Goal: Communication & Community: Share content

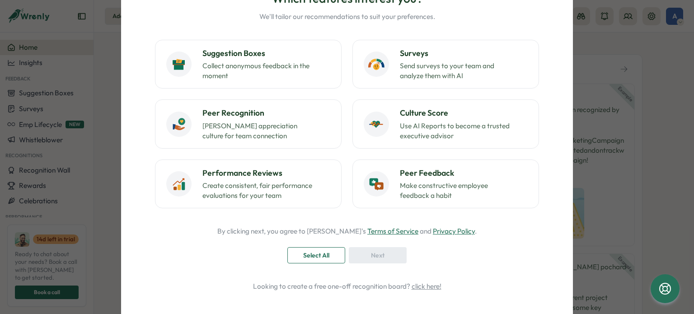
scroll to position [94, 0]
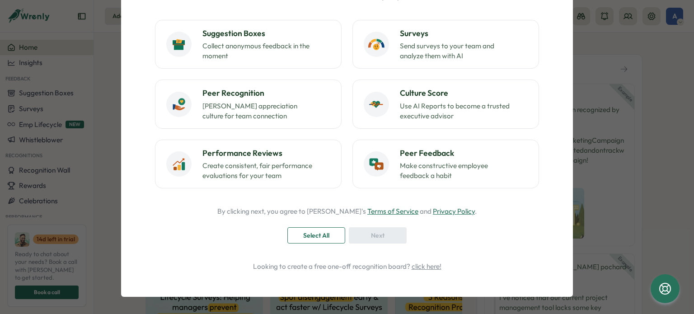
click at [307, 232] on span "Select All" at bounding box center [316, 235] width 26 height 15
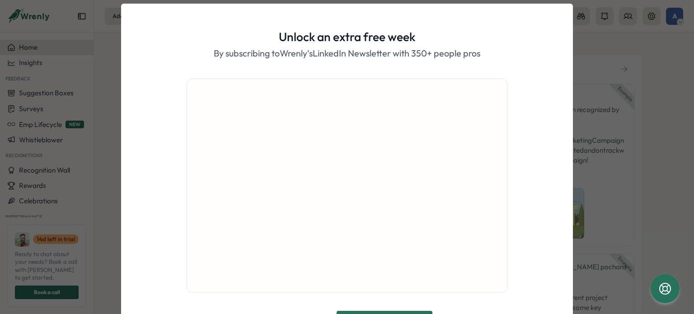
scroll to position [0, 0]
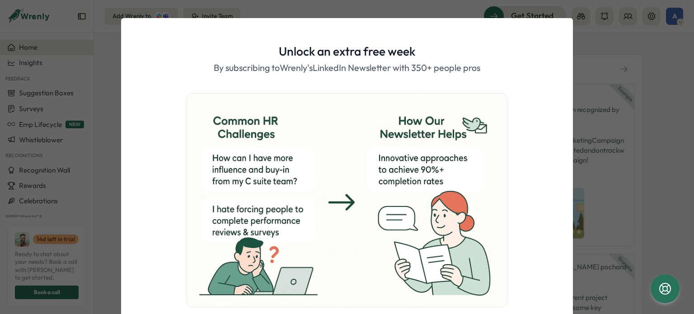
click at [589, 38] on div "Unlock an extra free week By subscribing to Wrenly's LinkedIn Newsletter with 3…" at bounding box center [347, 157] width 694 height 314
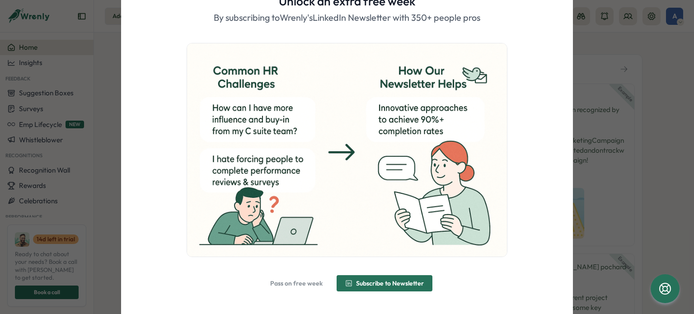
scroll to position [70, 0]
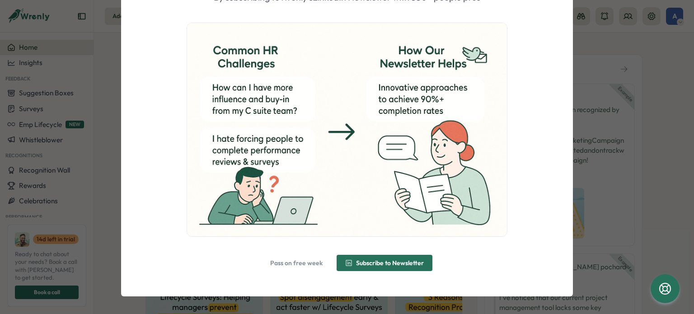
click at [383, 260] on span "Subscribe to Newsletter" at bounding box center [390, 263] width 68 height 6
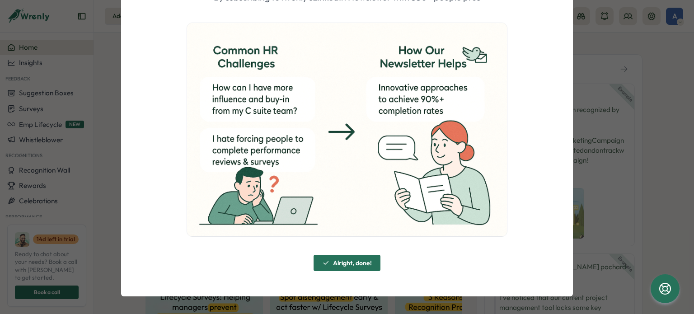
click at [343, 265] on span "Alright, done!" at bounding box center [352, 263] width 39 height 6
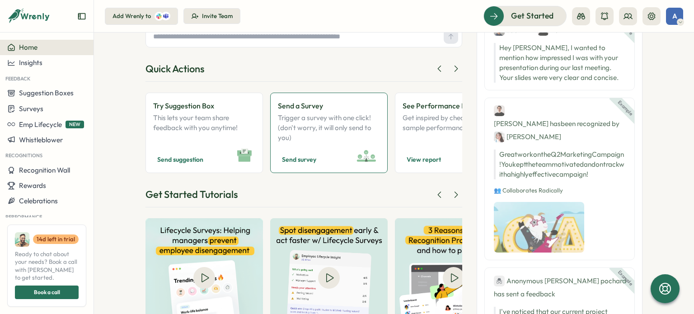
scroll to position [90, 0]
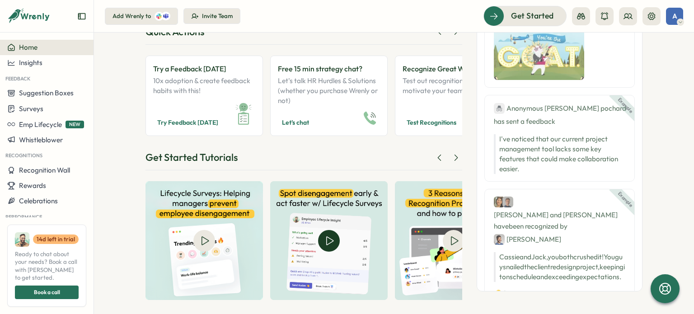
scroll to position [111, 0]
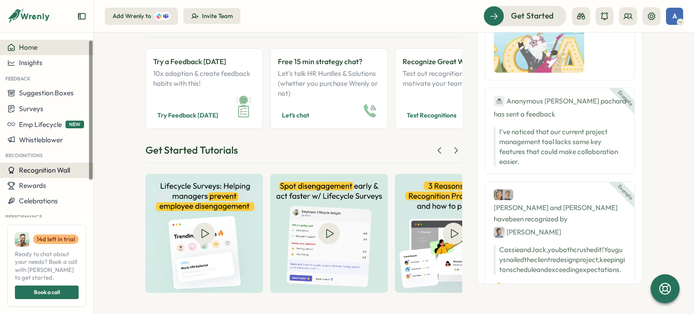
click at [51, 170] on span "Recognition Wall" at bounding box center [44, 170] width 51 height 9
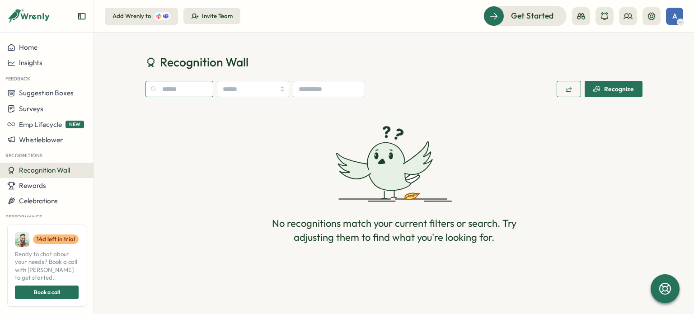
click at [183, 93] on input "text" at bounding box center [179, 89] width 68 height 16
click at [614, 86] on div "Recognize" at bounding box center [613, 88] width 41 height 7
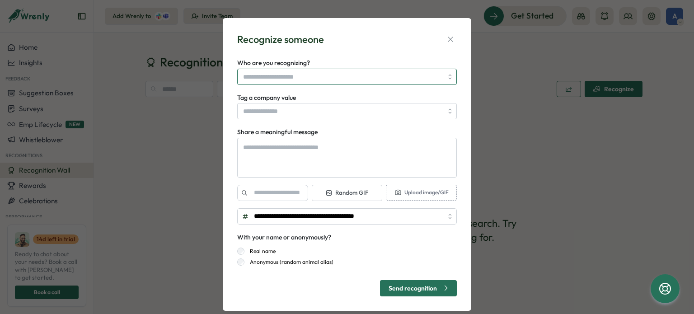
click at [316, 78] on input "Who are you recognizing?" at bounding box center [343, 76] width 200 height 15
type textarea "*"
type input "******"
click at [319, 56] on div "**********" at bounding box center [346, 164] width 227 height 271
click at [446, 42] on icon "button" at bounding box center [450, 39] width 9 height 9
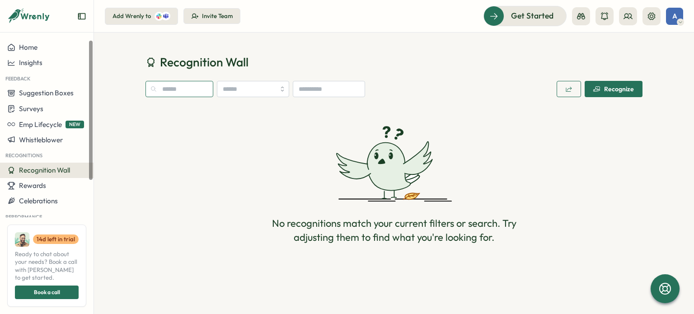
click at [179, 90] on input "text" at bounding box center [179, 89] width 68 height 16
type input "****"
click at [32, 49] on span "Home" at bounding box center [28, 47] width 19 height 9
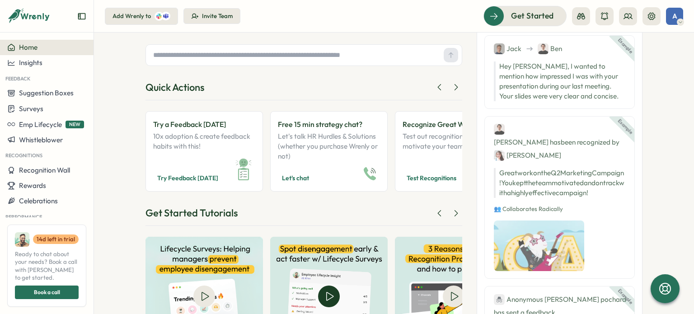
scroll to position [111, 0]
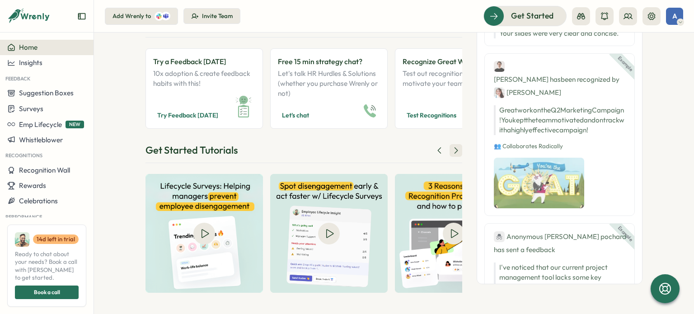
click at [455, 153] on icon at bounding box center [456, 151] width 3 height 6
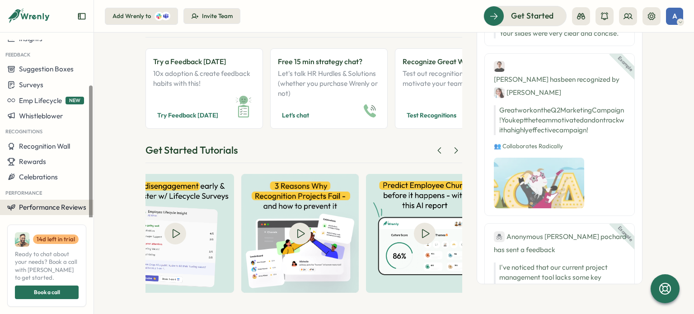
scroll to position [0, 0]
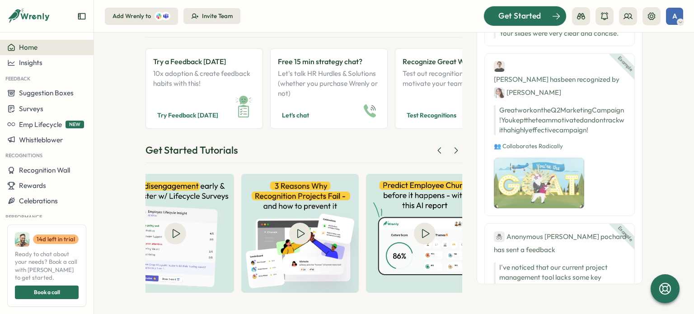
click at [513, 16] on span "Get Started" at bounding box center [519, 16] width 42 height 12
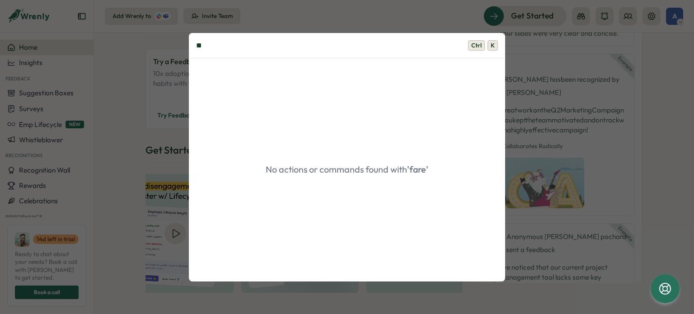
type input "*"
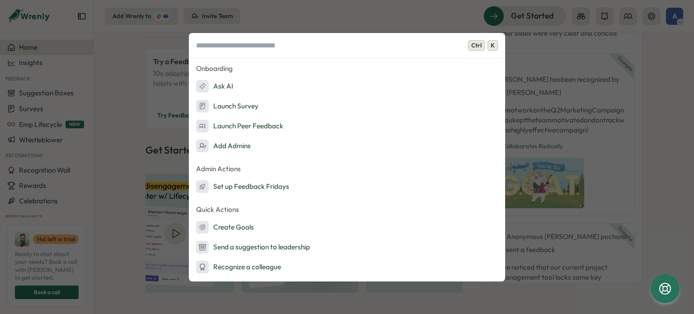
click at [529, 73] on div "Ctrl K Onboarding Ask AI Launch Survey Launch Peer Feedback Add Admins Admin Ac…" at bounding box center [347, 157] width 694 height 314
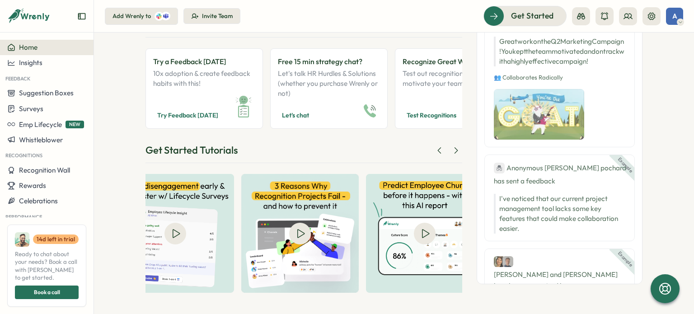
scroll to position [135, 0]
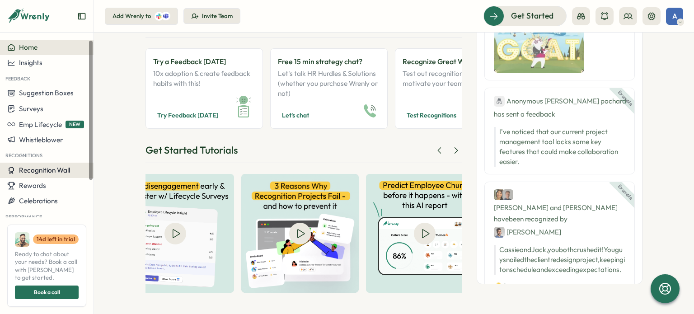
click at [43, 172] on span "Recognition Wall" at bounding box center [44, 170] width 51 height 9
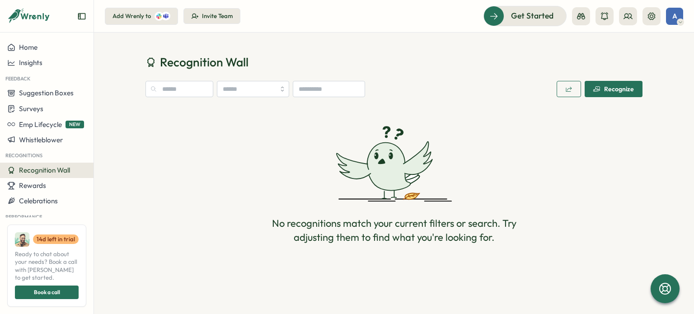
click at [572, 94] on span "button" at bounding box center [568, 88] width 7 height 15
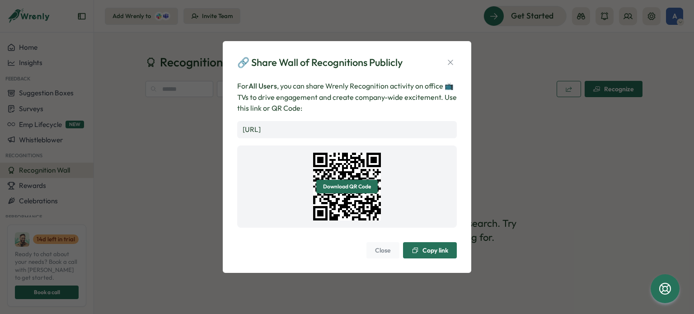
click at [425, 253] on span "Copy link" at bounding box center [435, 250] width 26 height 6
click at [451, 60] on icon "button" at bounding box center [450, 62] width 9 height 9
